Goal: Task Accomplishment & Management: Complete application form

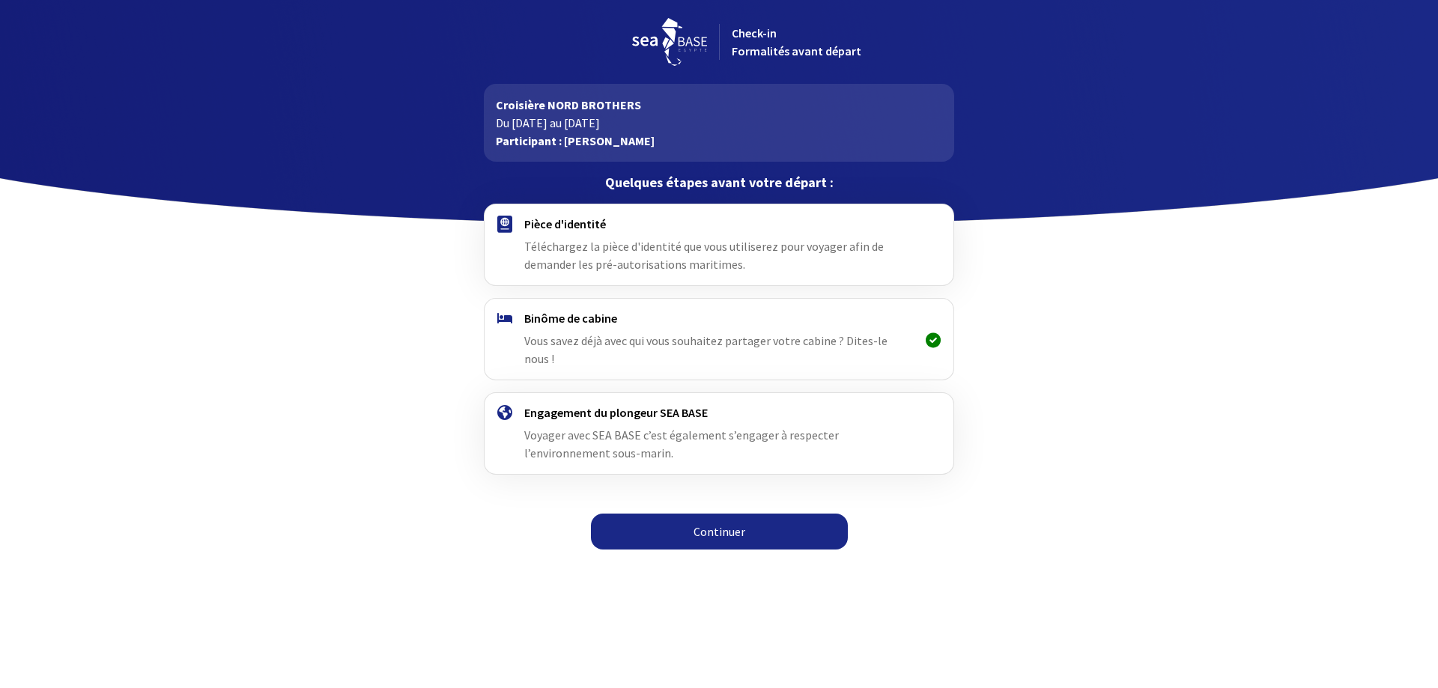
click at [747, 520] on link "Continuer" at bounding box center [719, 532] width 257 height 36
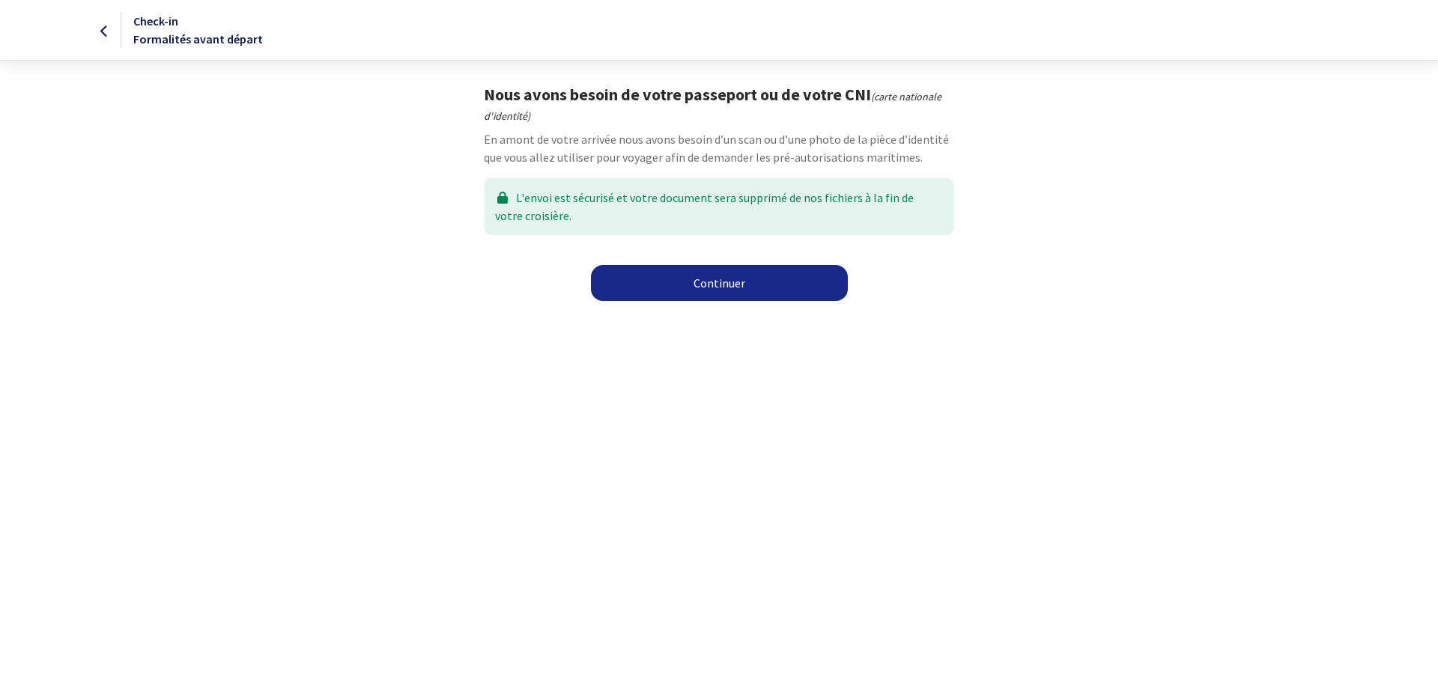
click at [737, 291] on link "Continuer" at bounding box center [719, 283] width 257 height 36
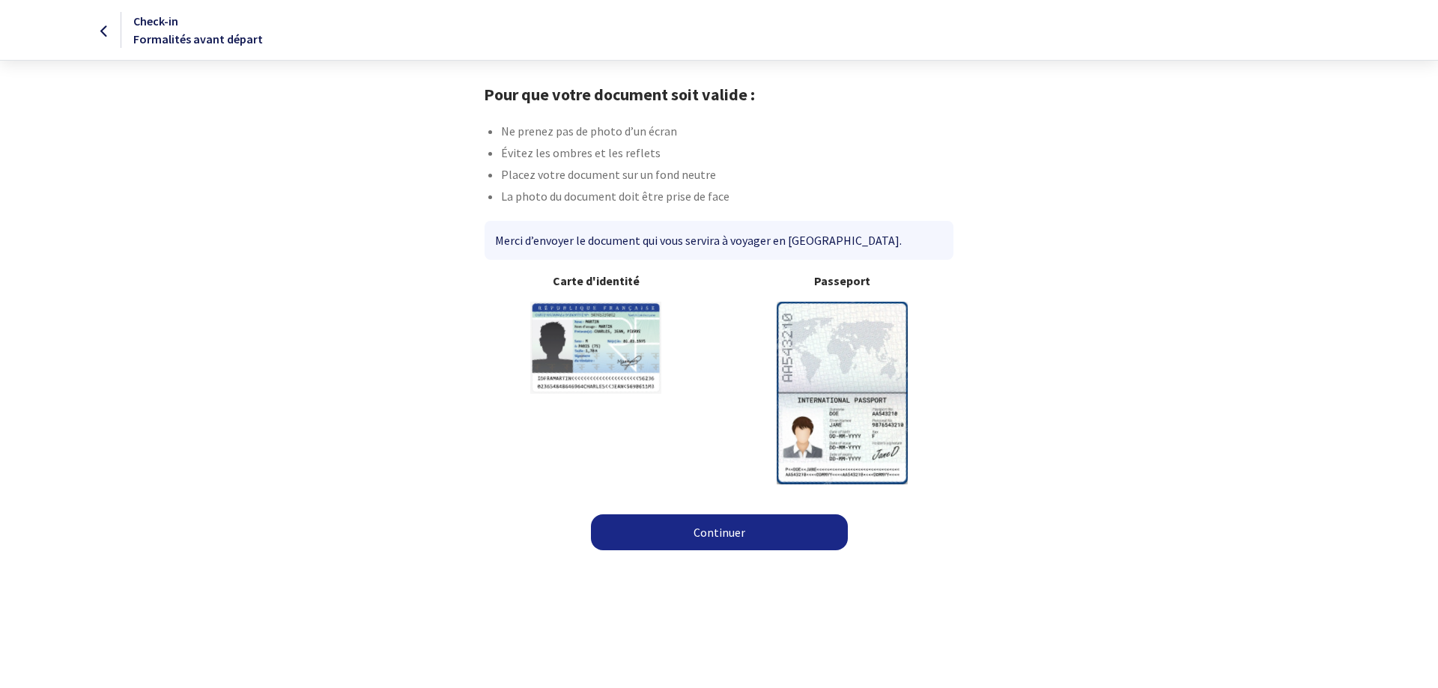
click at [729, 532] on link "Continuer" at bounding box center [719, 532] width 257 height 36
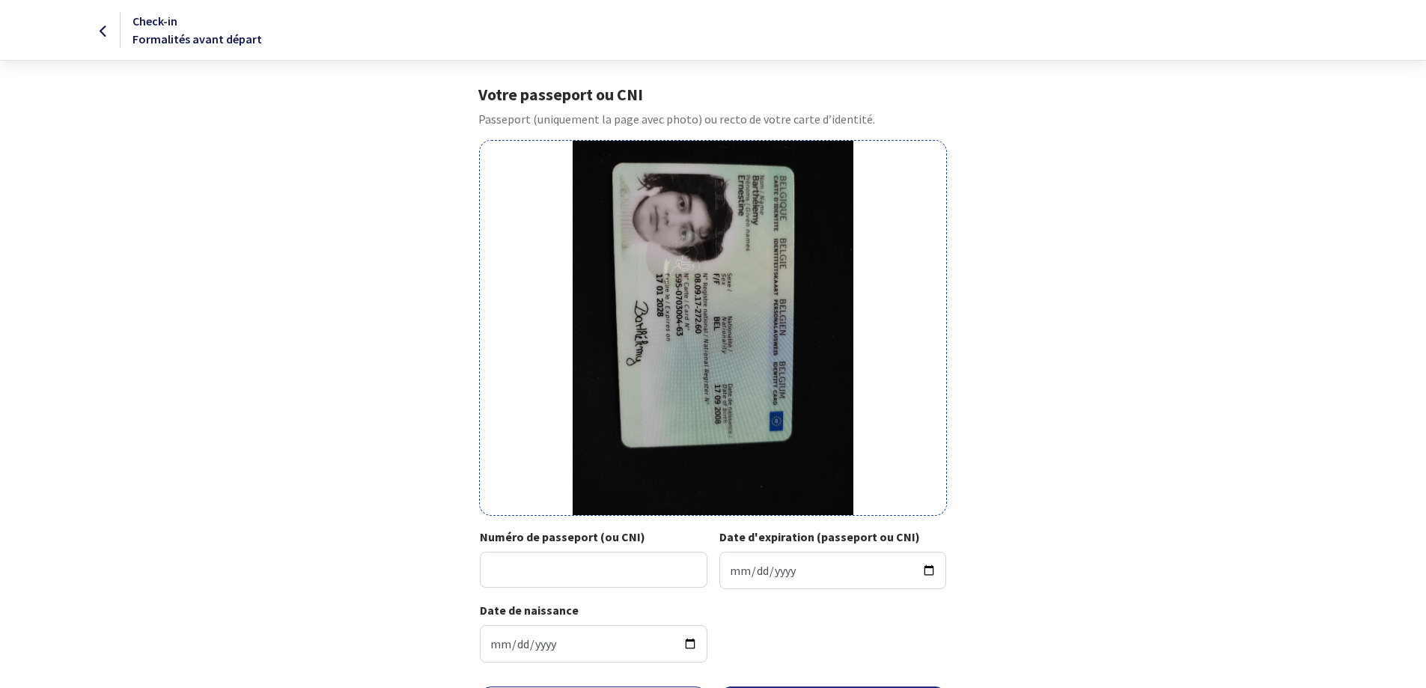
click at [1069, 368] on div "Votre passeport ou CNI Passeport (uniquement la page avec photo) ou recto de vo…" at bounding box center [714, 380] width 846 height 590
click at [603, 579] on input "Numéro de passeport (ou CNI)" at bounding box center [594, 570] width 228 height 36
type input "595-0703004-63"
click at [733, 579] on input "Date d'expiration (passeport ou CNI)" at bounding box center [834, 570] width 228 height 37
type input "2008-01-17"
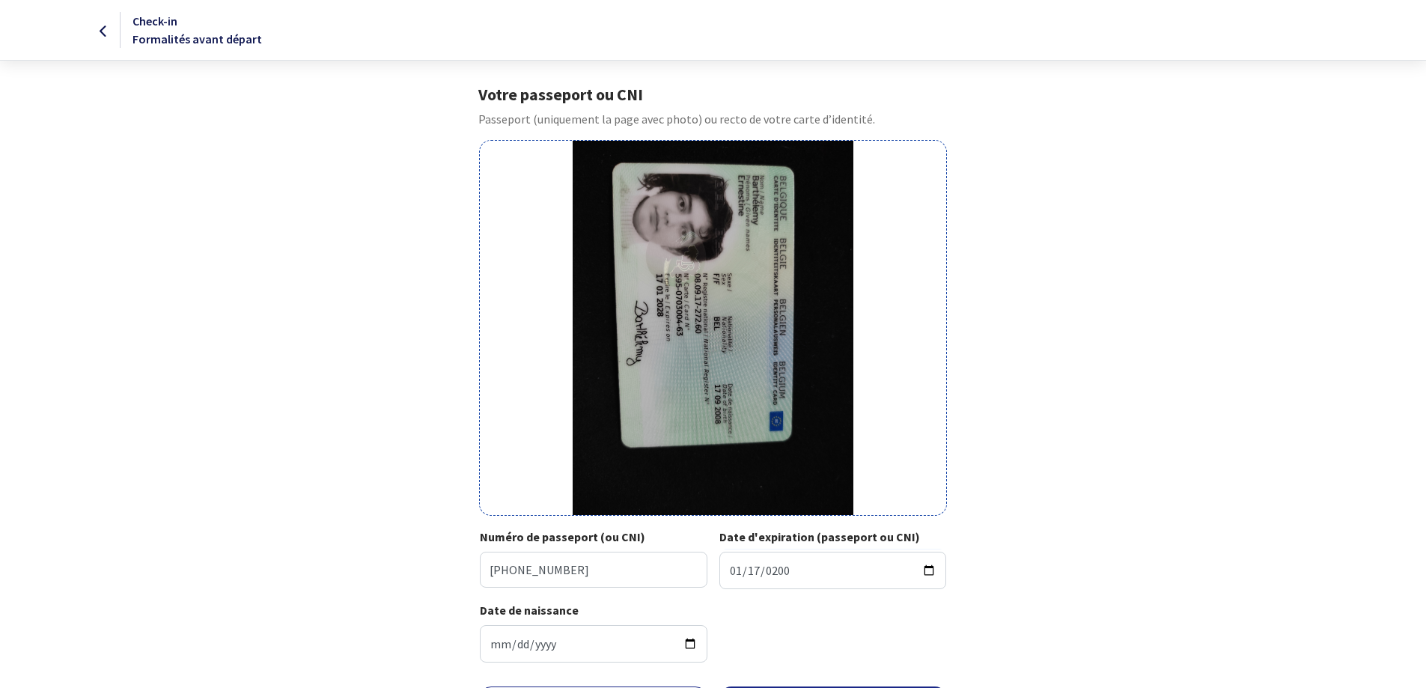
drag, startPoint x: 787, startPoint y: 636, endPoint x: 787, endPoint y: 650, distance: 14.2
click at [787, 637] on div "Date de naissance 2008-09-17" at bounding box center [713, 637] width 466 height 73
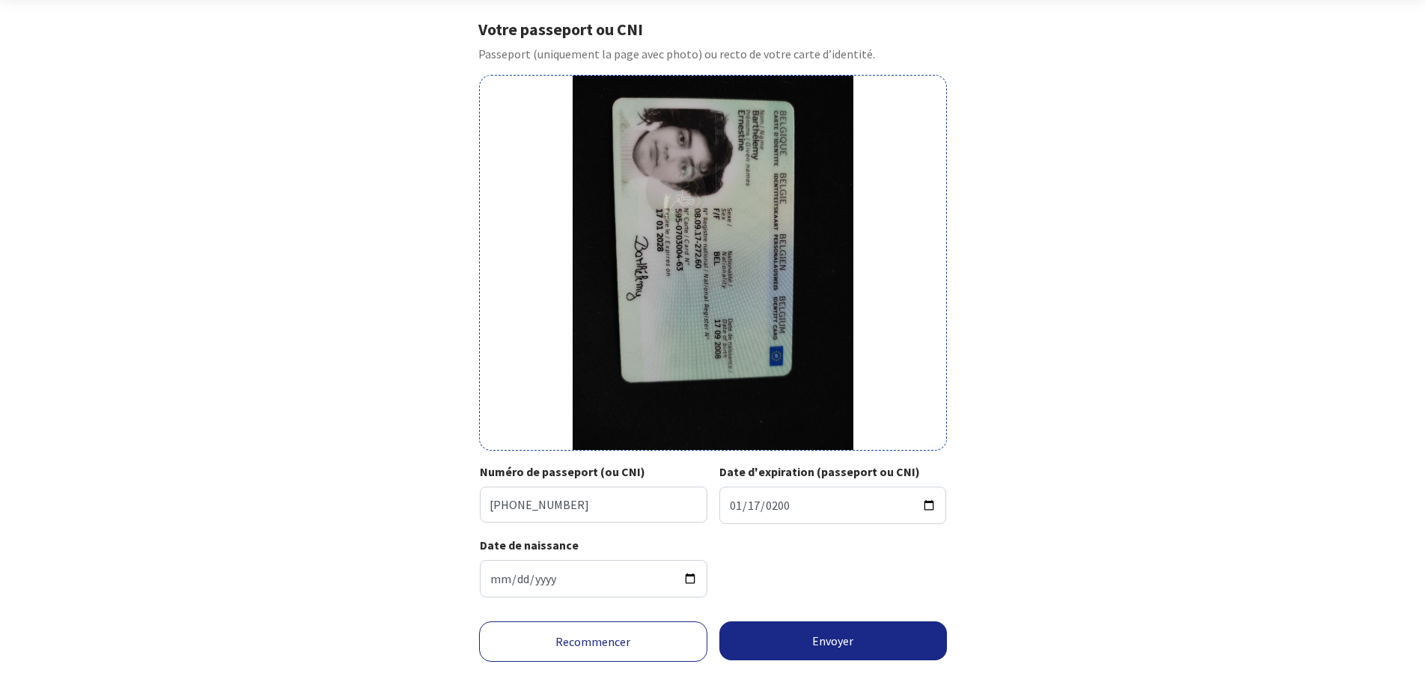
scroll to position [93, 0]
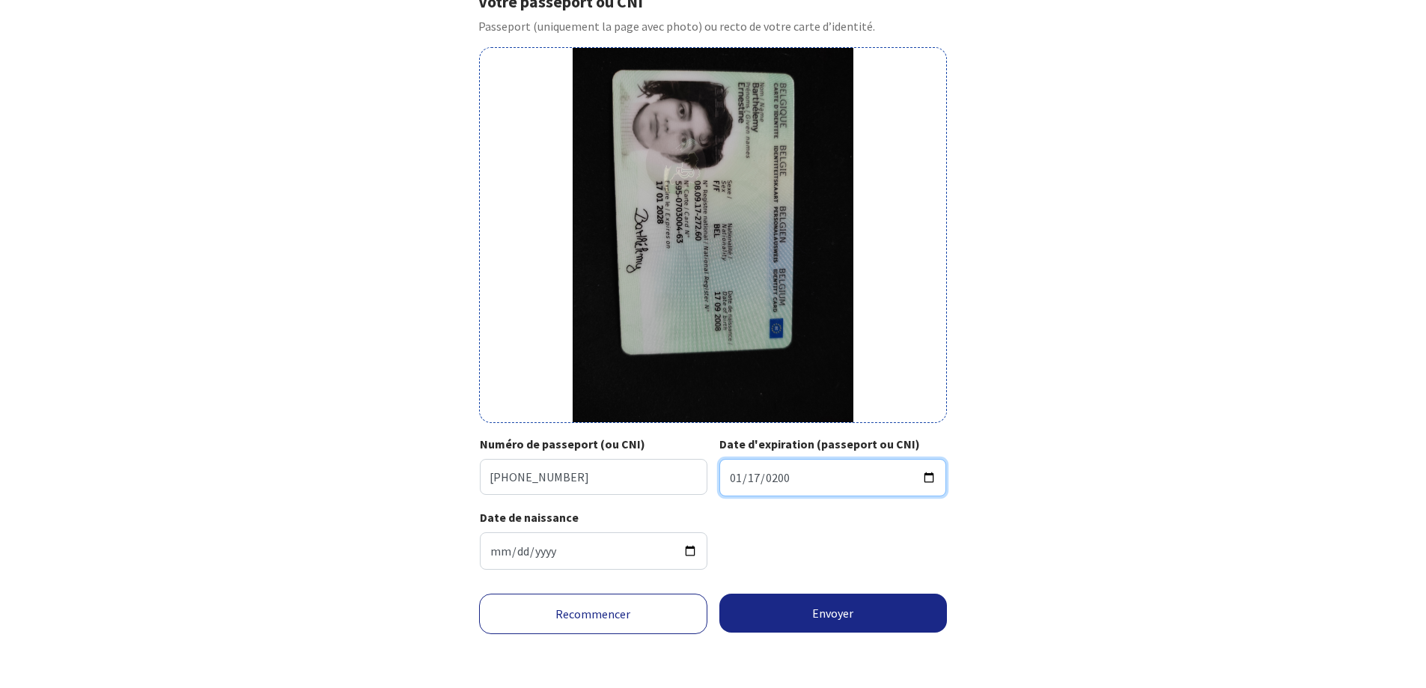
click at [778, 480] on input "2008-01-17" at bounding box center [834, 477] width 228 height 37
click at [779, 479] on input "2008-01-17" at bounding box center [834, 477] width 228 height 37
click at [776, 482] on input "2008-01-17" at bounding box center [834, 477] width 228 height 37
click at [743, 478] on input "2008-01-17" at bounding box center [834, 477] width 228 height 37
click at [928, 478] on input "2008-01-17" at bounding box center [834, 477] width 228 height 37
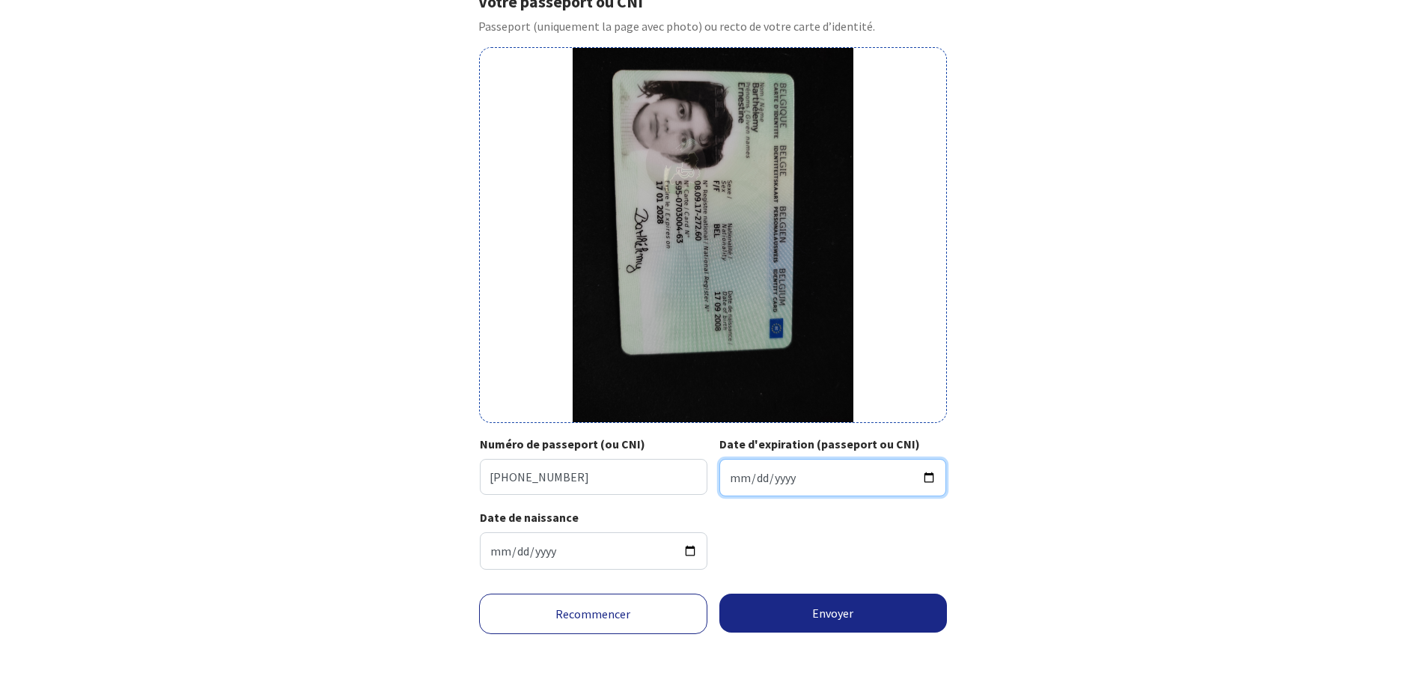
click at [753, 486] on input "Date d'expiration (passeport ou CNI)" at bounding box center [834, 477] width 228 height 37
type input "2028-01-17"
click at [784, 542] on div "Date de naissance 2008-09-17" at bounding box center [713, 544] width 466 height 73
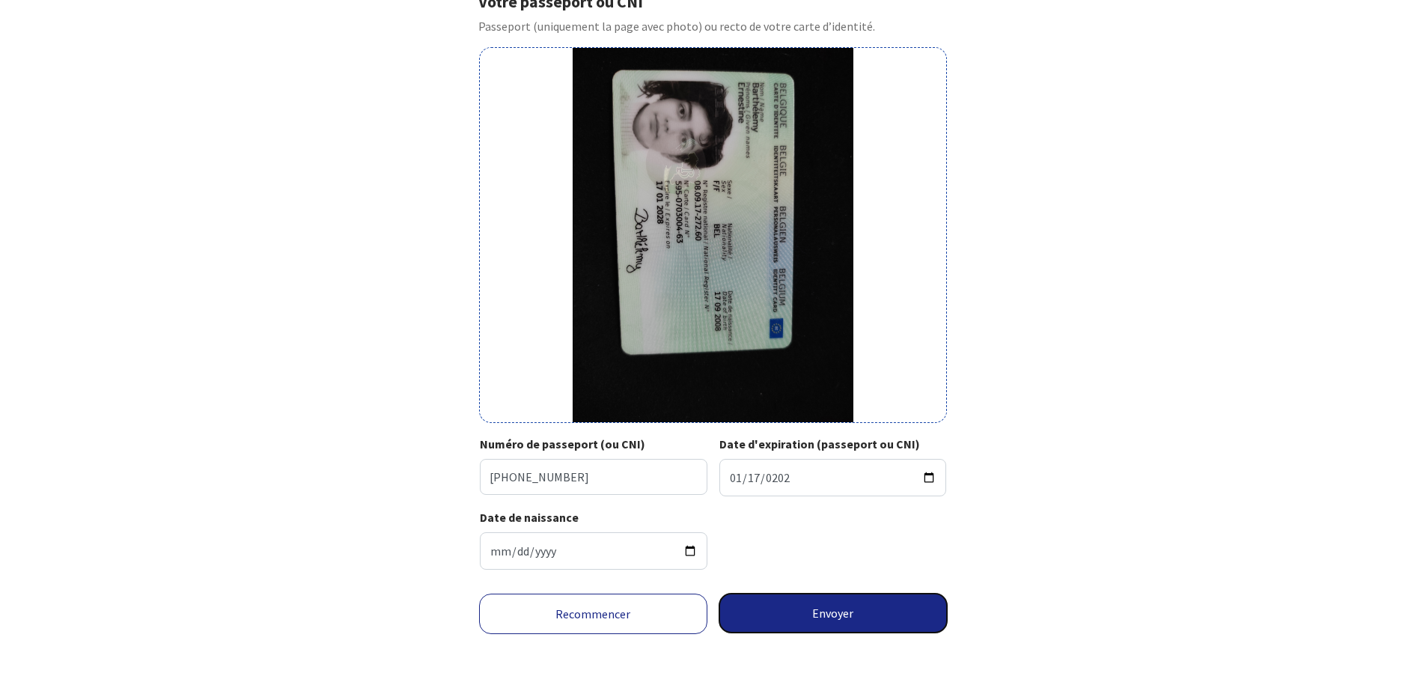
click at [802, 615] on button "Envoyer" at bounding box center [834, 613] width 228 height 39
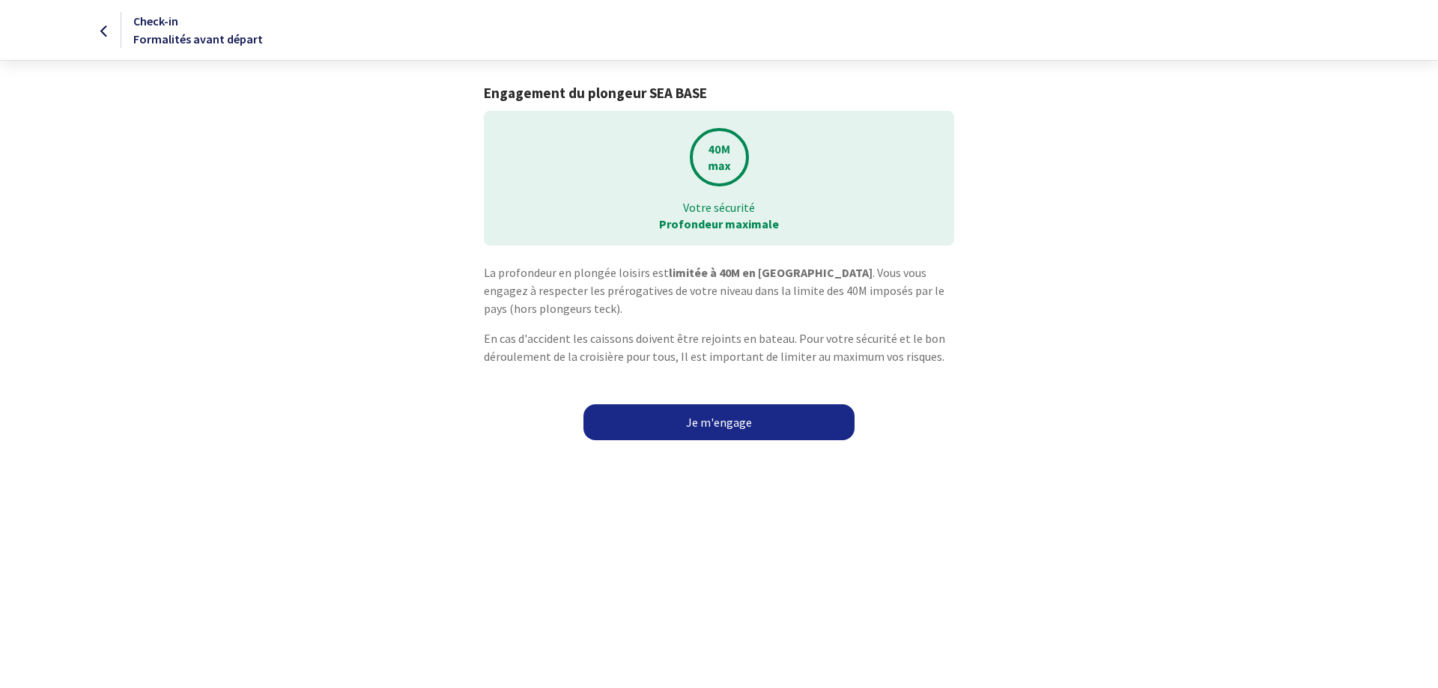
click at [742, 427] on link "Je m'engage" at bounding box center [718, 422] width 271 height 36
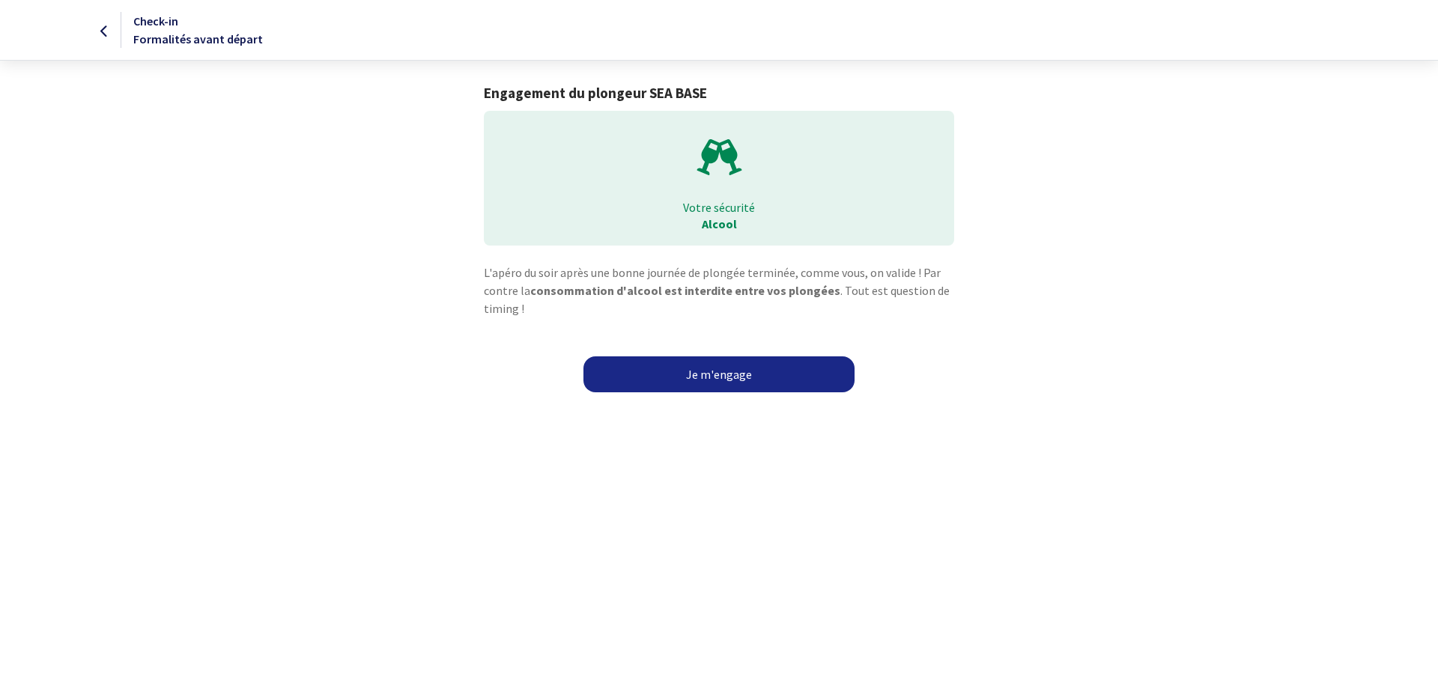
click at [767, 381] on link "Je m'engage" at bounding box center [718, 374] width 271 height 36
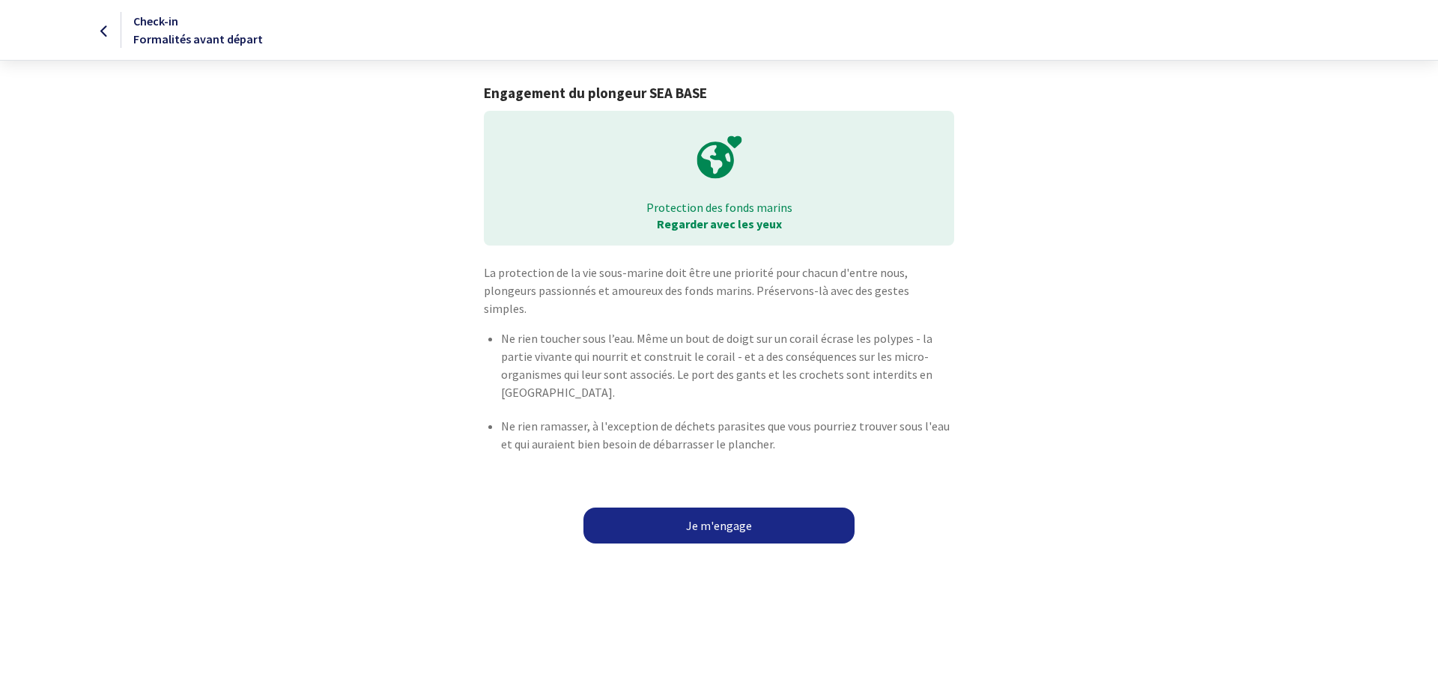
click at [726, 508] on link "Je m'engage" at bounding box center [718, 526] width 271 height 36
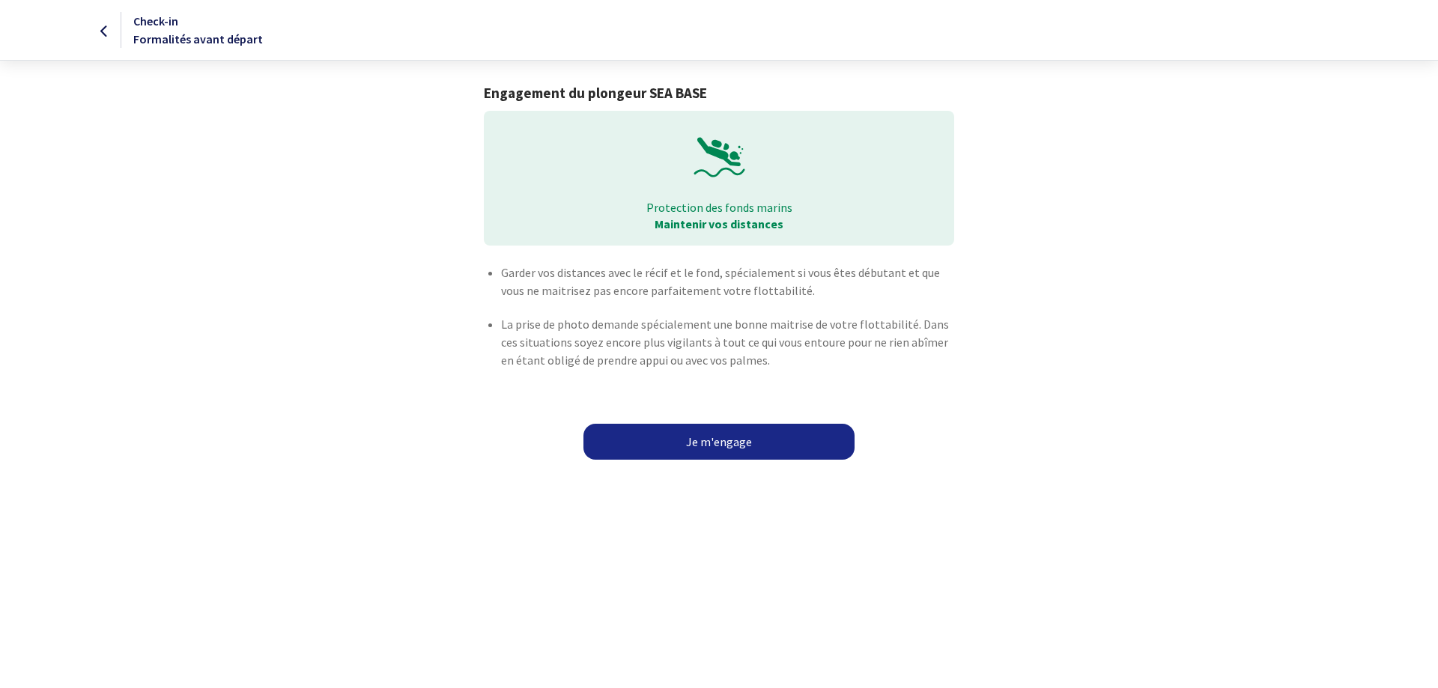
click at [754, 444] on link "Je m'engage" at bounding box center [718, 442] width 271 height 36
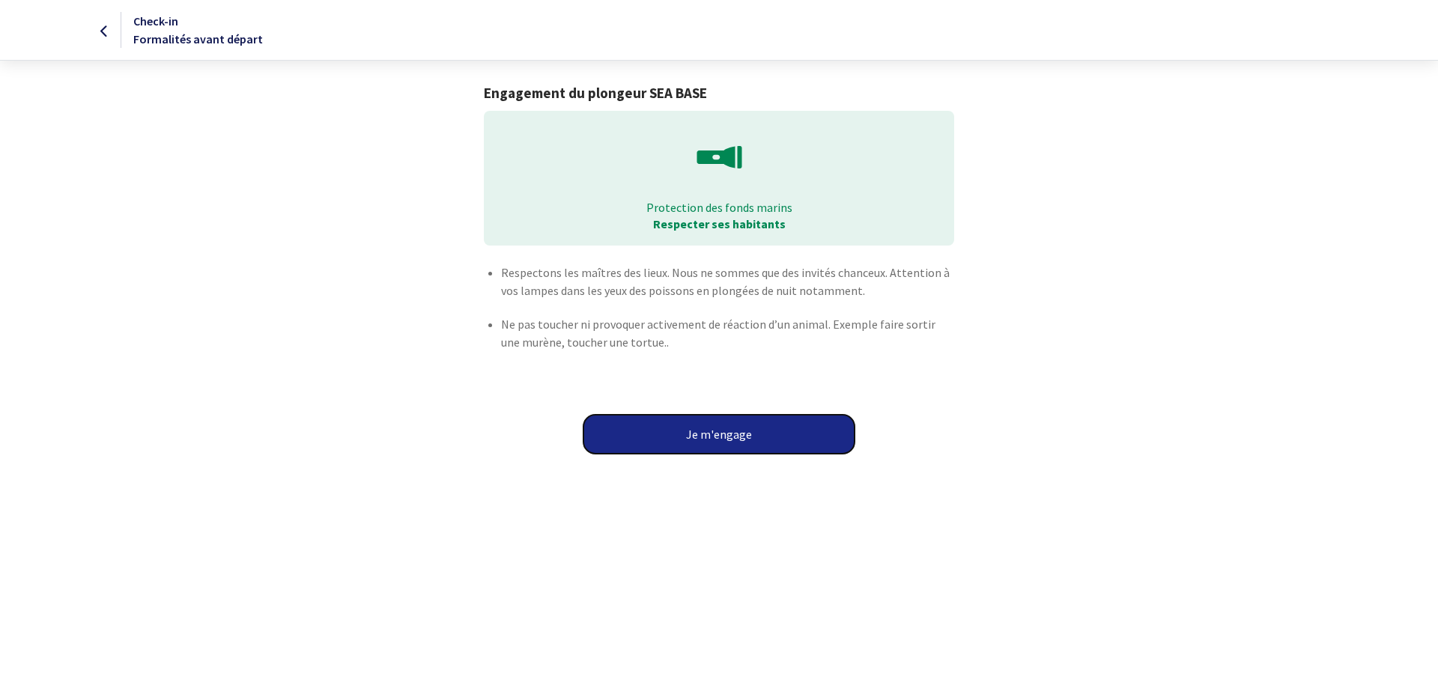
click at [754, 444] on button "Je m'engage" at bounding box center [718, 434] width 271 height 39
